Goal: Task Accomplishment & Management: Manage account settings

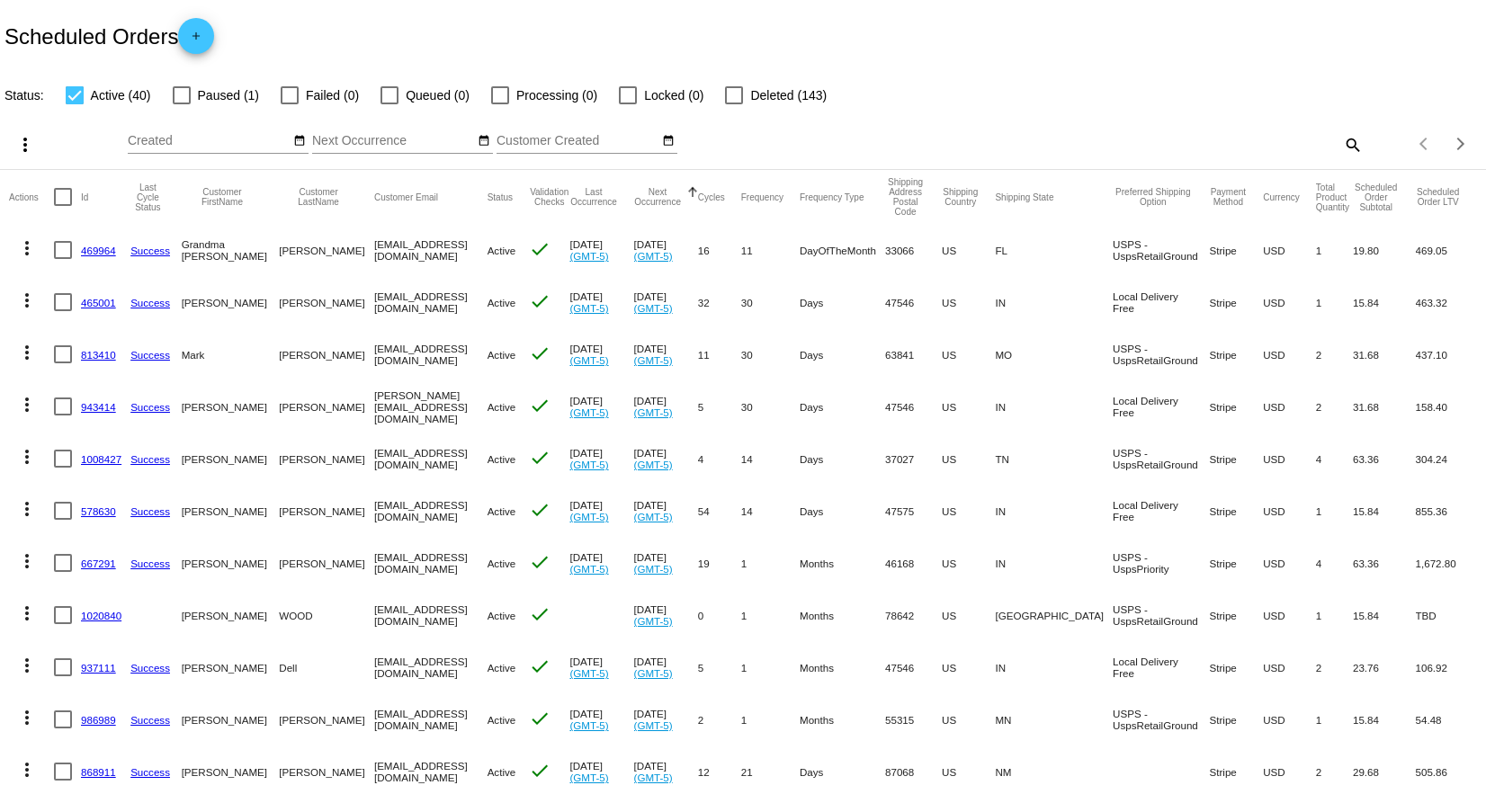
click at [1344, 146] on mat-icon "search" at bounding box center [1351, 143] width 22 height 28
click at [1109, 130] on div "Search" at bounding box center [1177, 136] width 371 height 35
type input "[PERSON_NAME]"
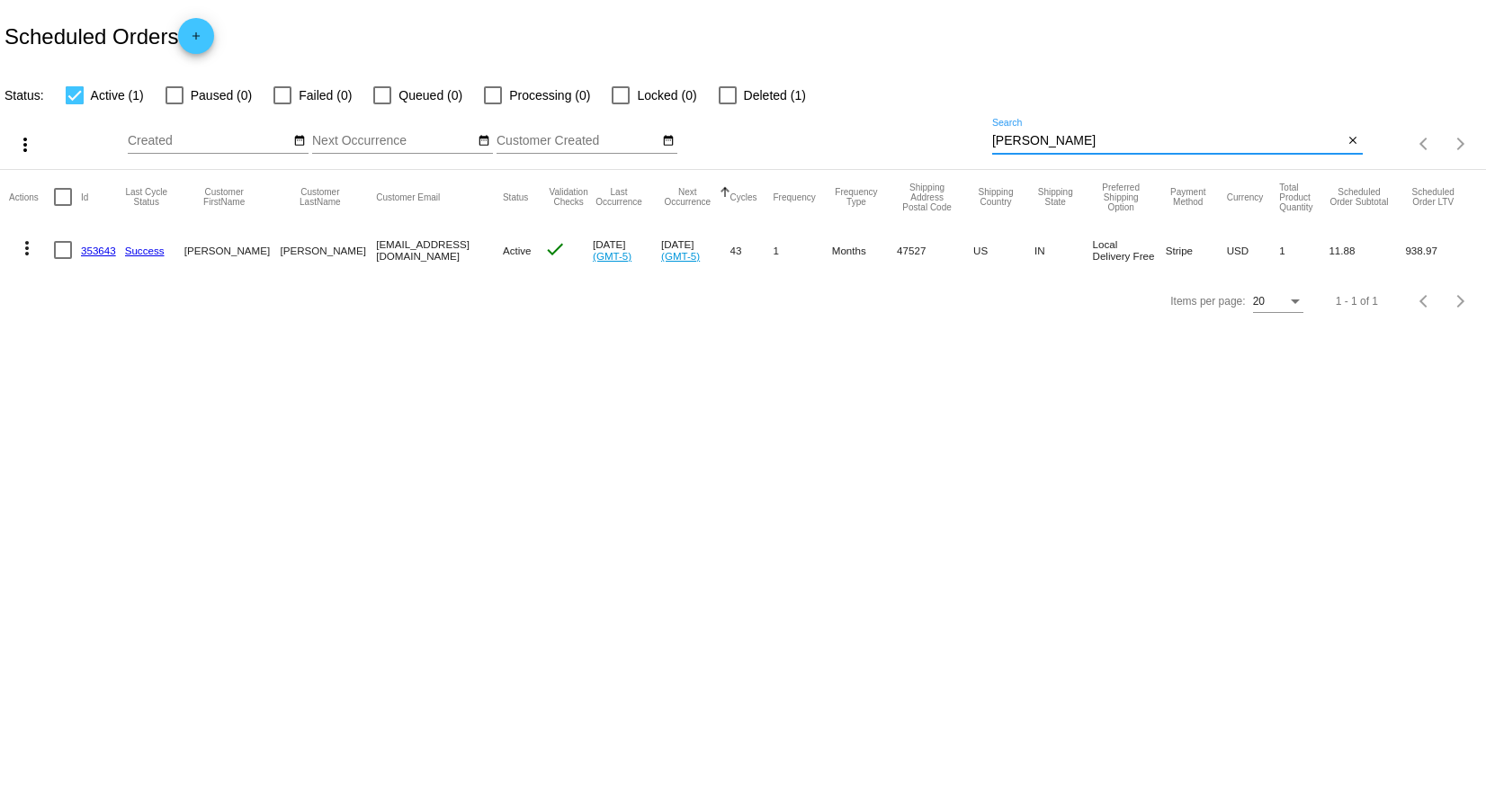
click at [23, 252] on mat-icon "more_vert" at bounding box center [27, 247] width 22 height 22
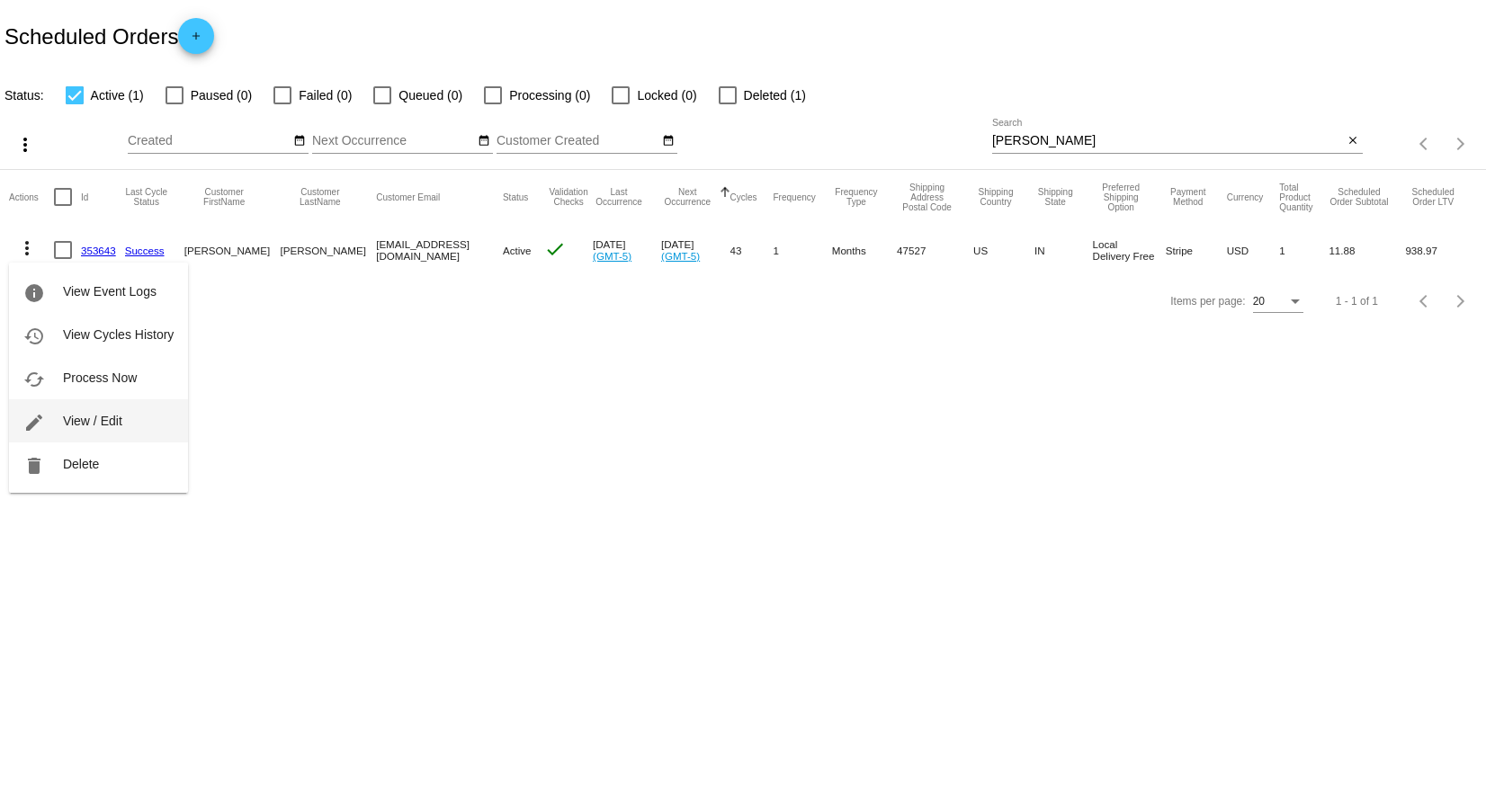
click at [61, 423] on button "edit View / Edit" at bounding box center [97, 420] width 179 height 43
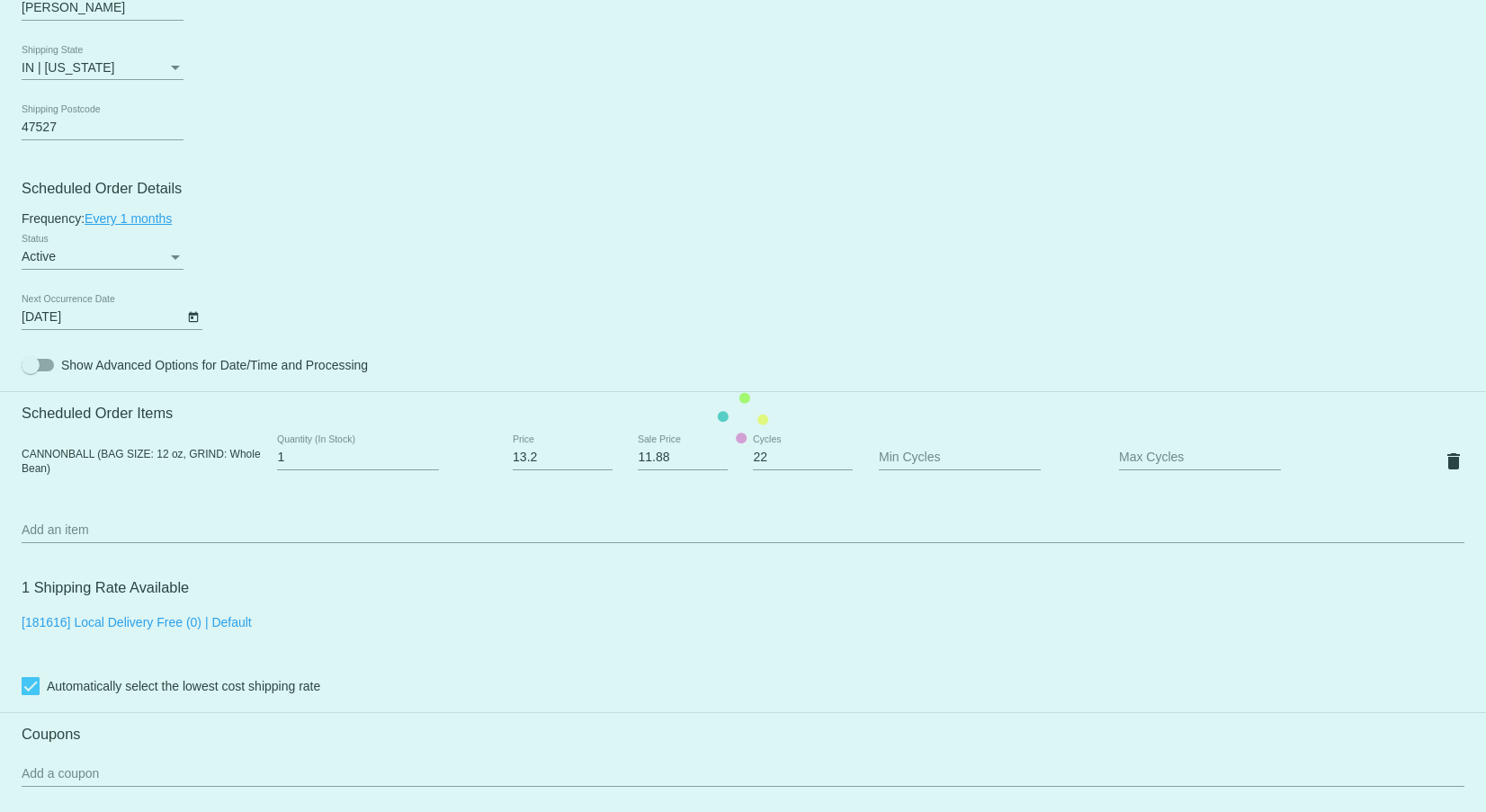
scroll to position [989, 0]
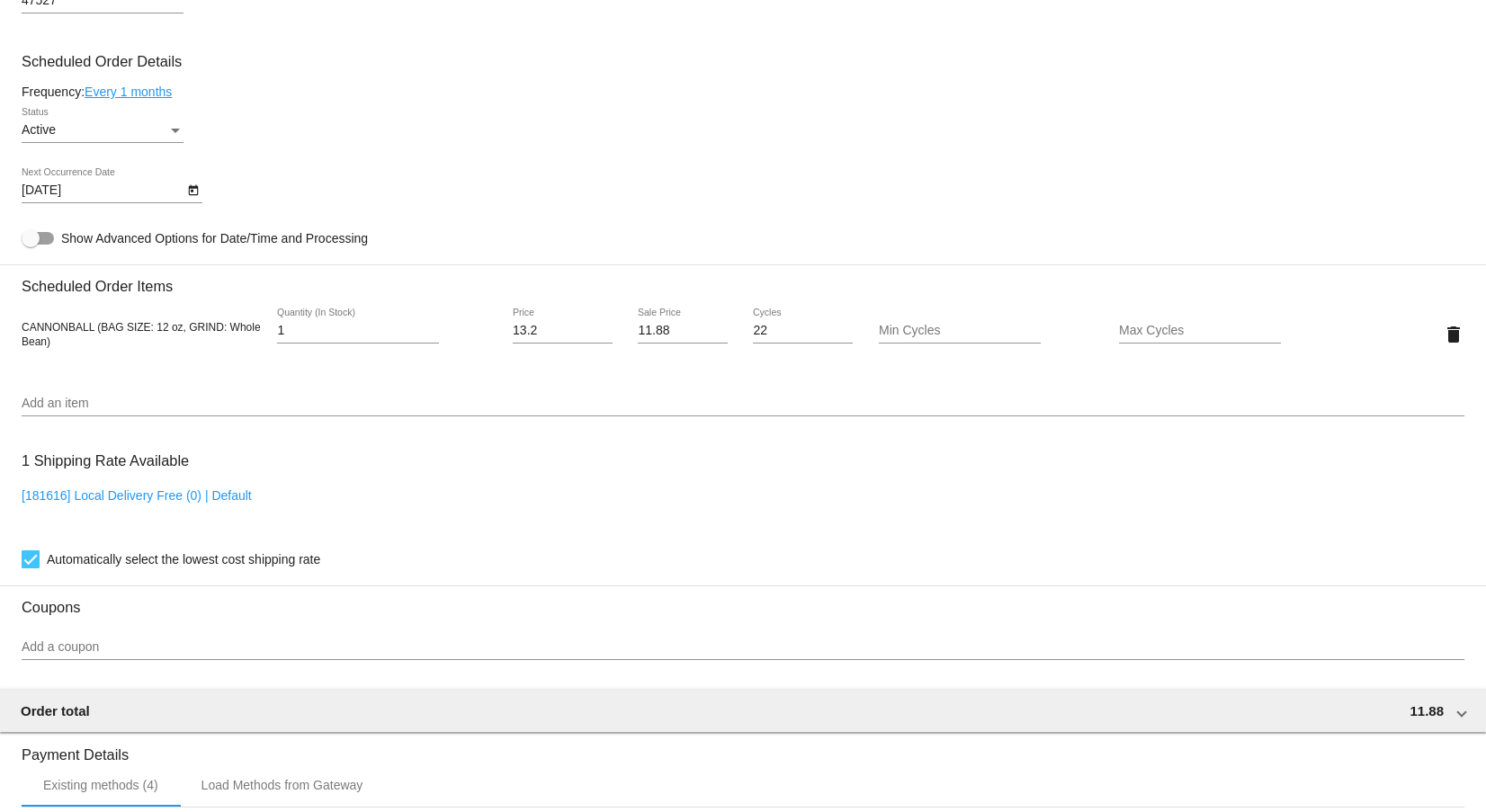
click at [134, 410] on input "Add an item" at bounding box center [743, 403] width 1442 height 14
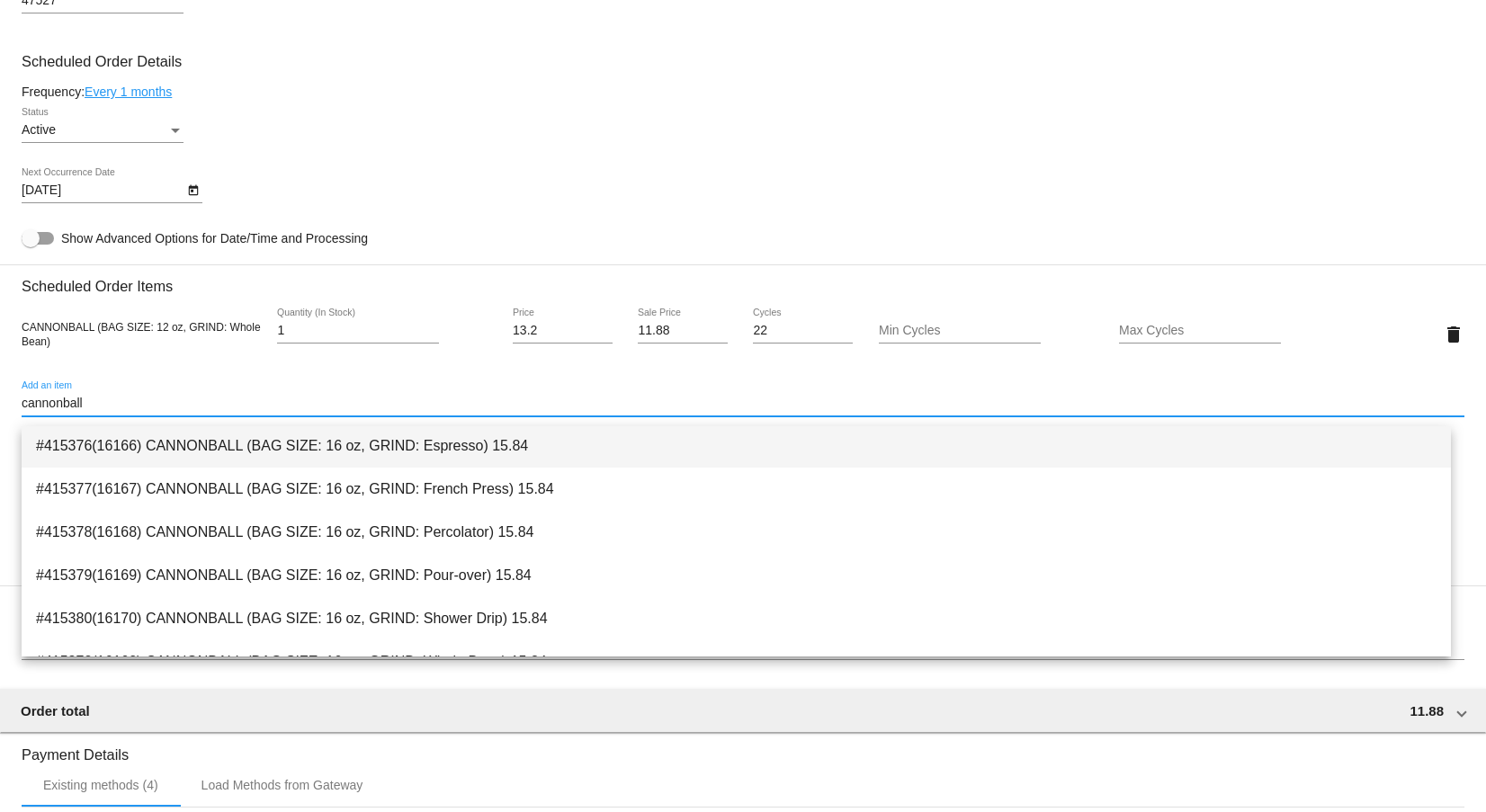
scroll to position [589, 0]
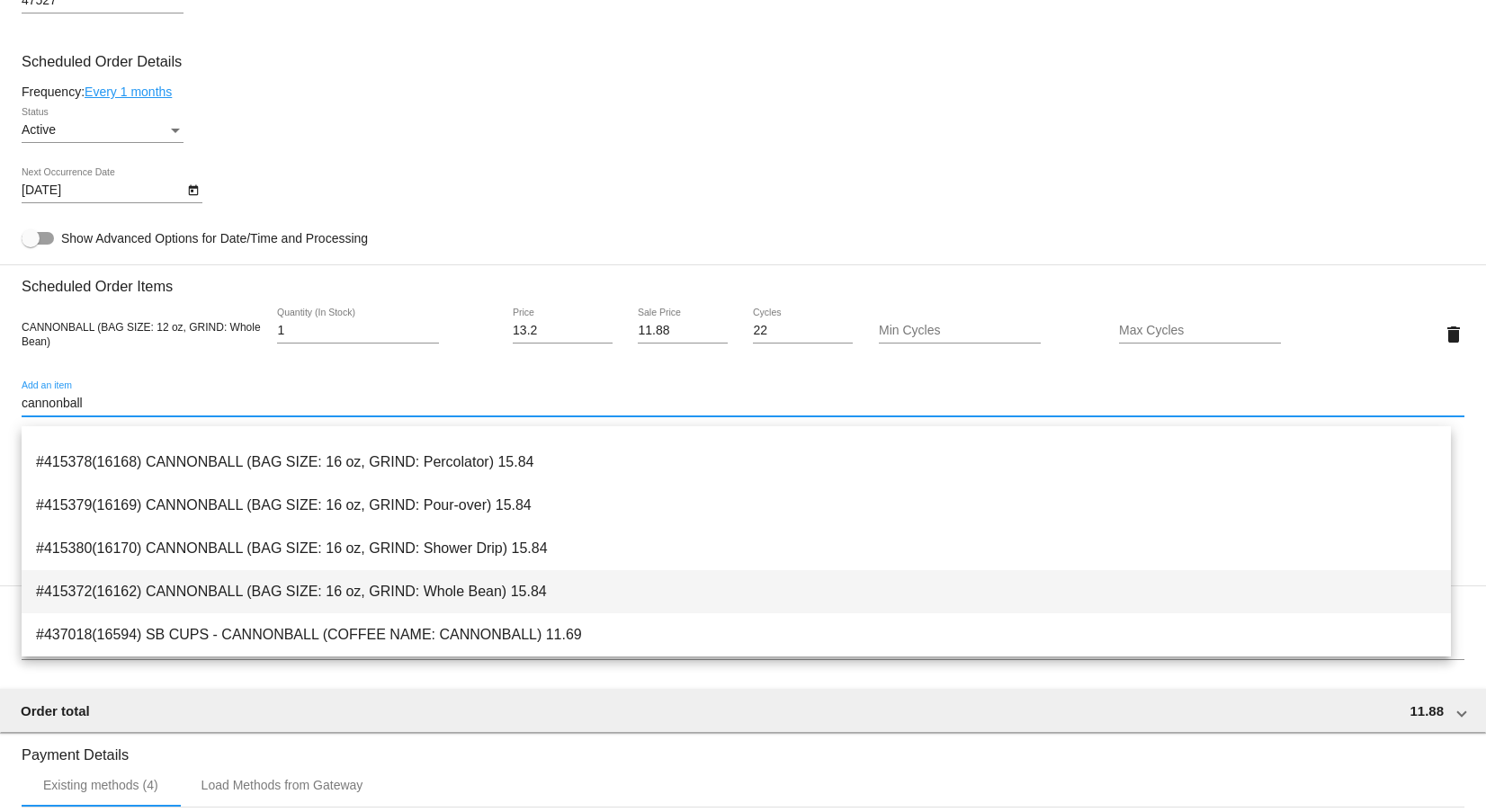
type input "cannonball"
click at [412, 587] on span "#415372(16162) CANNONBALL (BAG SIZE: 16 oz, GRIND: Whole Bean) 15.84" at bounding box center [736, 591] width 1400 height 43
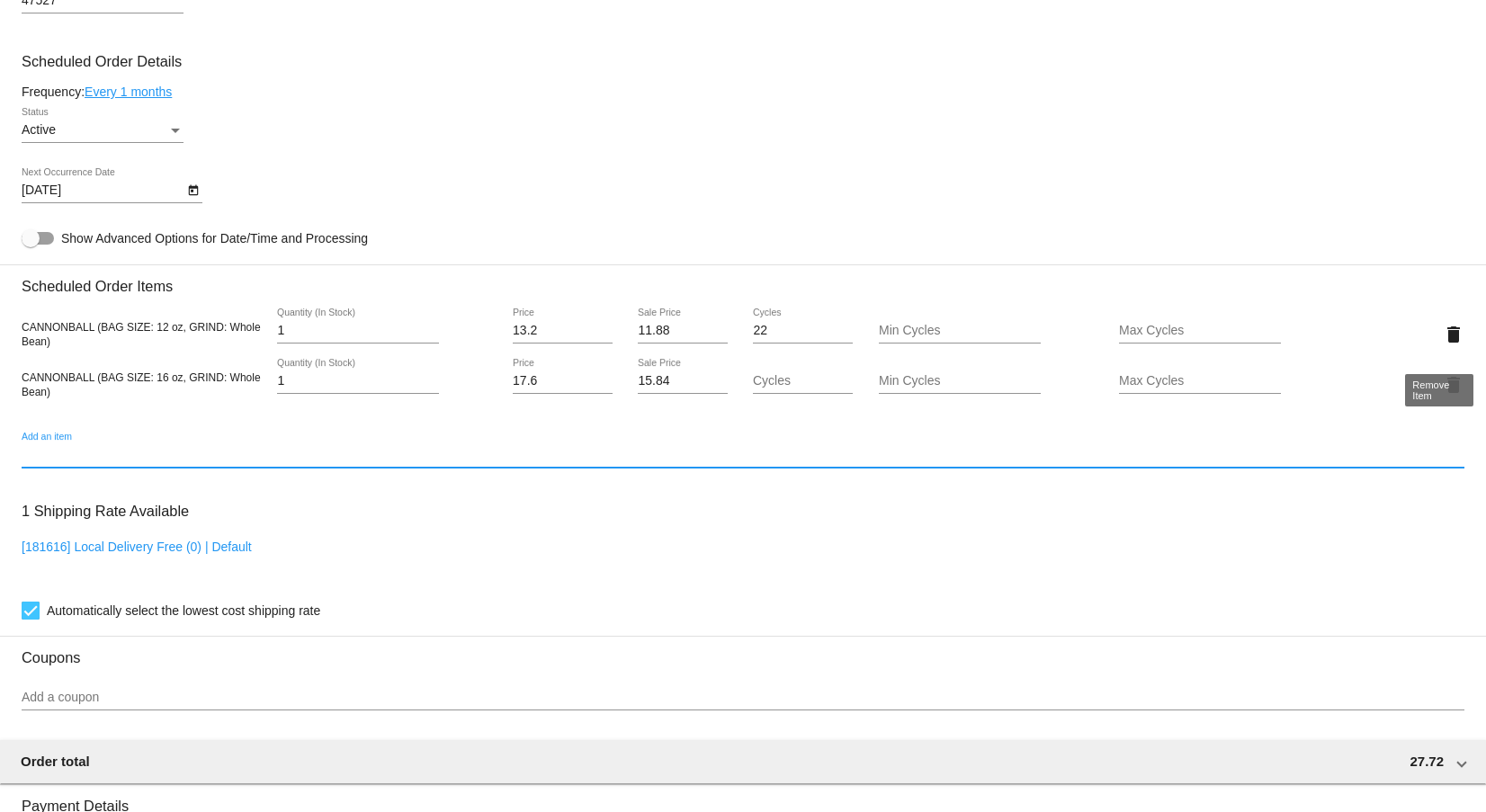
click at [1442, 345] on mat-icon "delete" at bounding box center [1453, 334] width 22 height 22
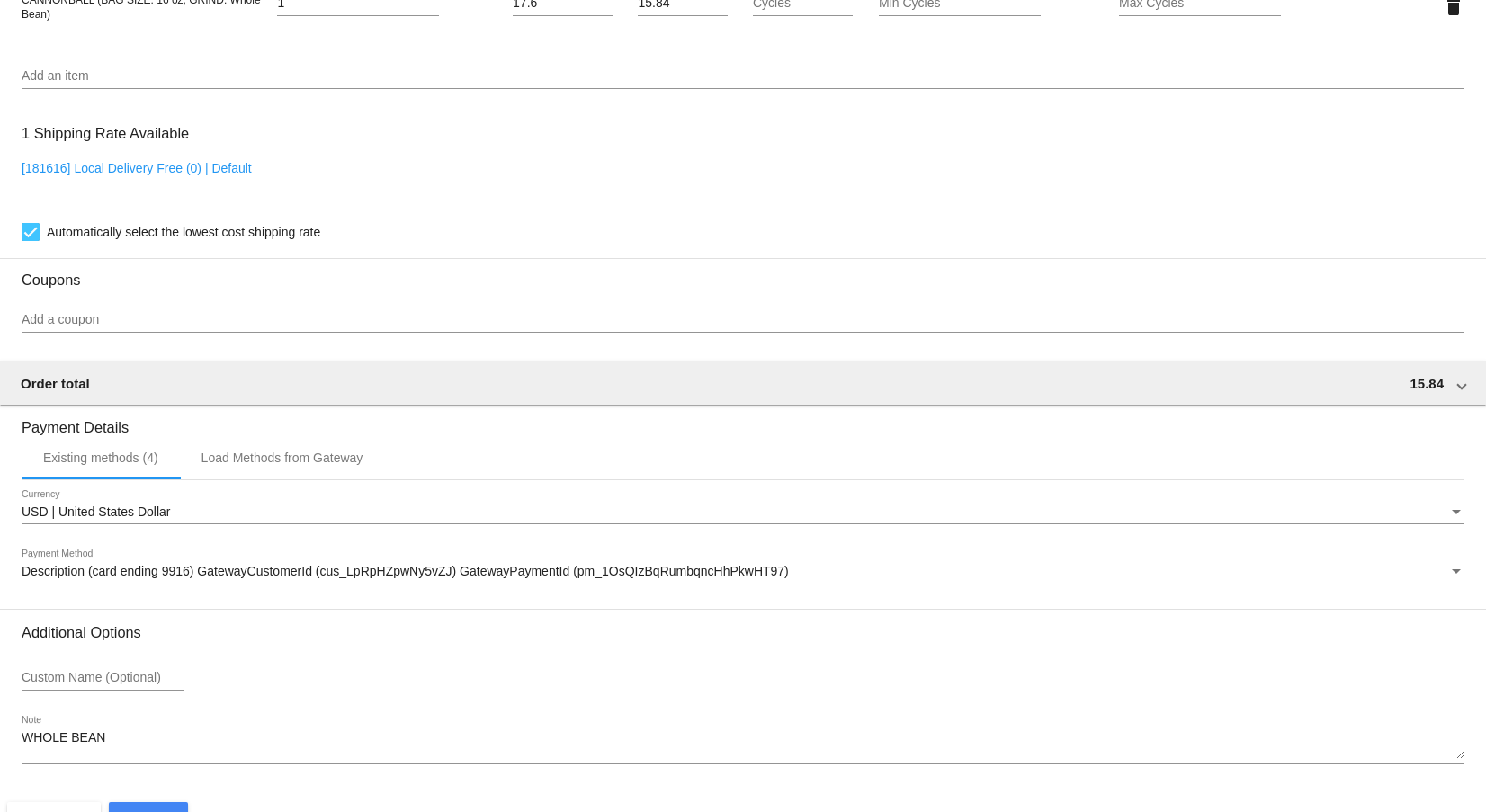
scroll to position [1380, 0]
